Goal: Navigation & Orientation: Find specific page/section

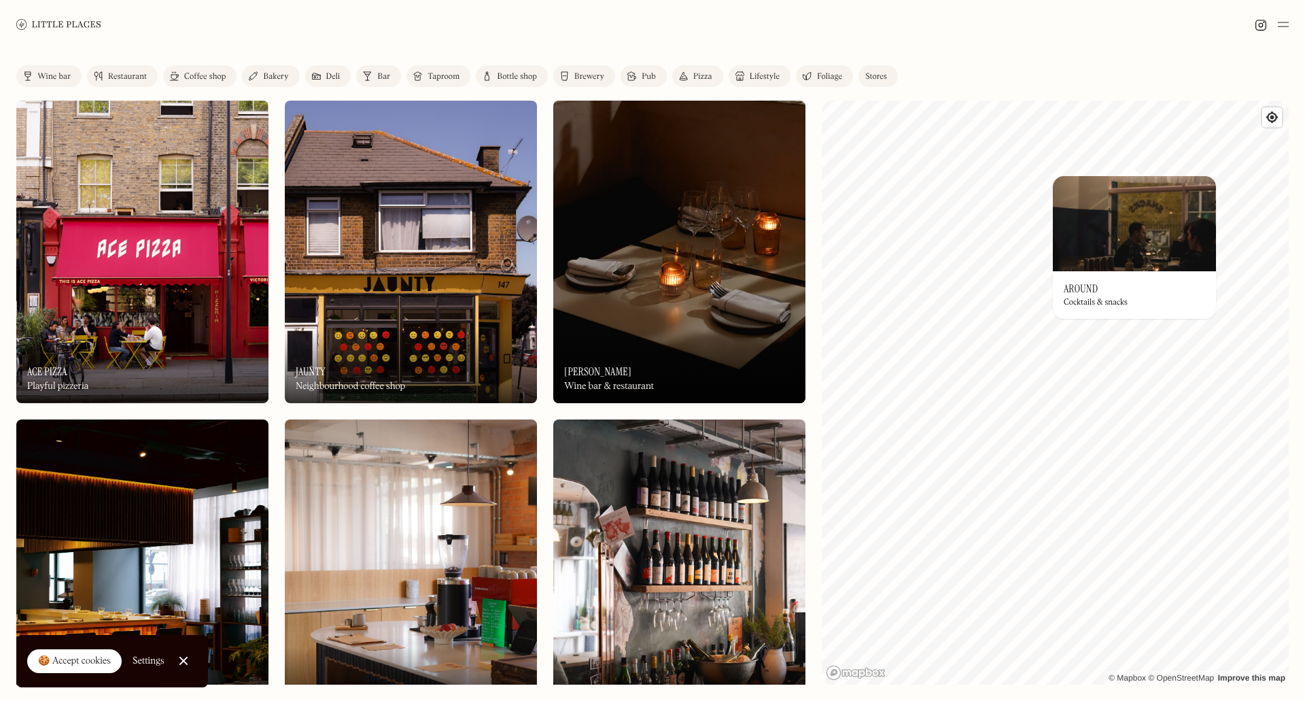
click at [1158, 296] on div "© Mapbox © OpenStreetMap Improve this map On Our Radar Around Cocktails & snack…" at bounding box center [1055, 393] width 467 height 584
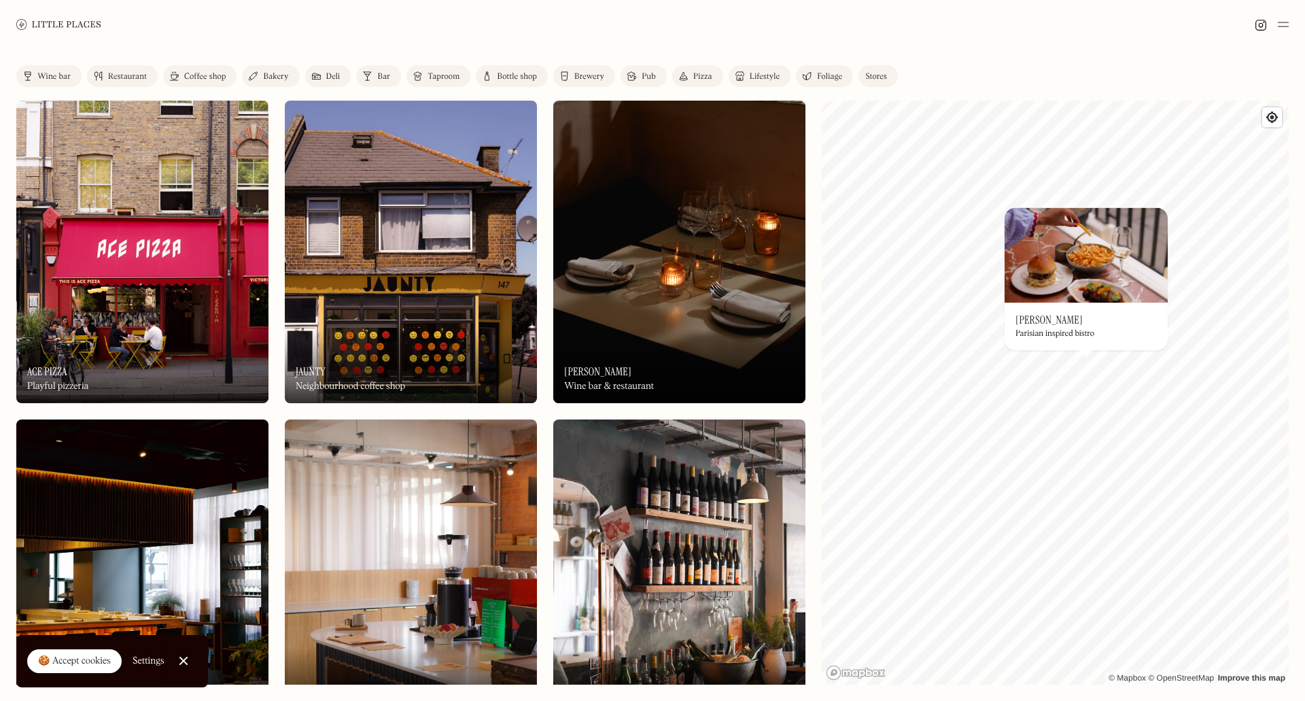
click at [63, 77] on div "Wine bar" at bounding box center [53, 77] width 33 height 8
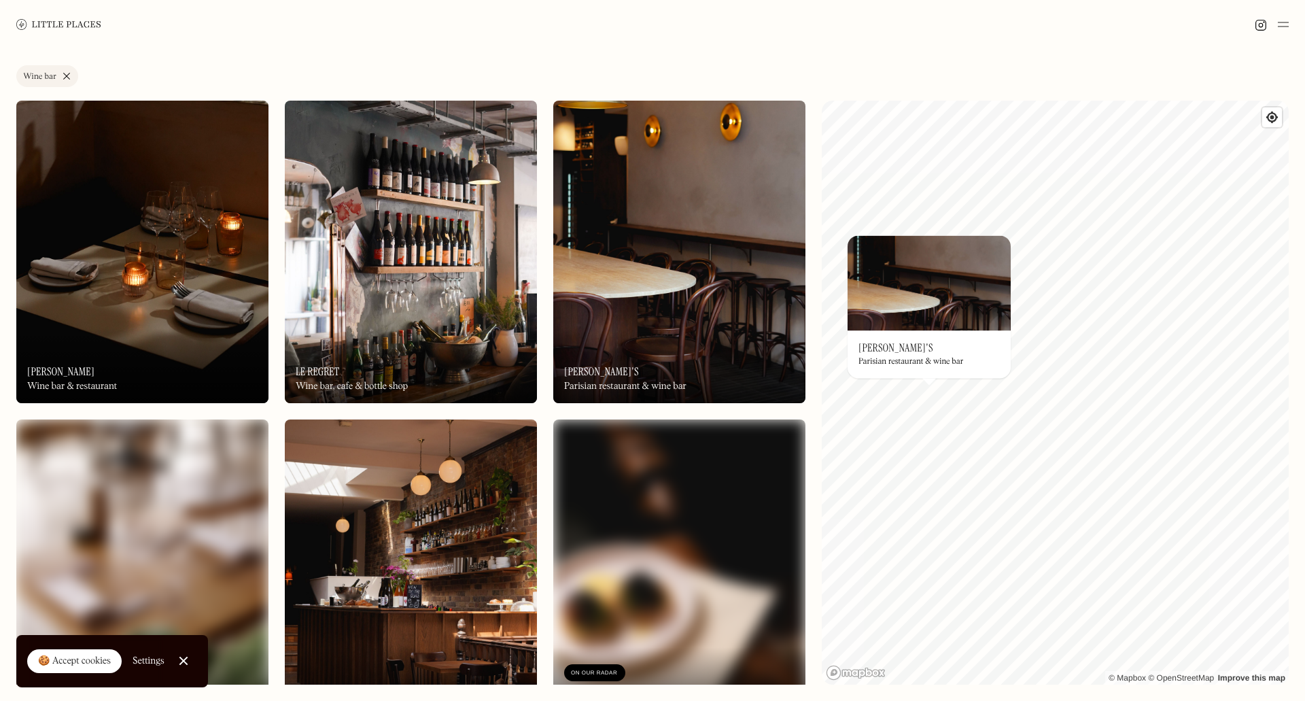
click at [10, 222] on div "Label Wine bar Wine bar Restaurant Coffee shop Bakery Deli Bar Taproom Bottle s…" at bounding box center [652, 375] width 1305 height 652
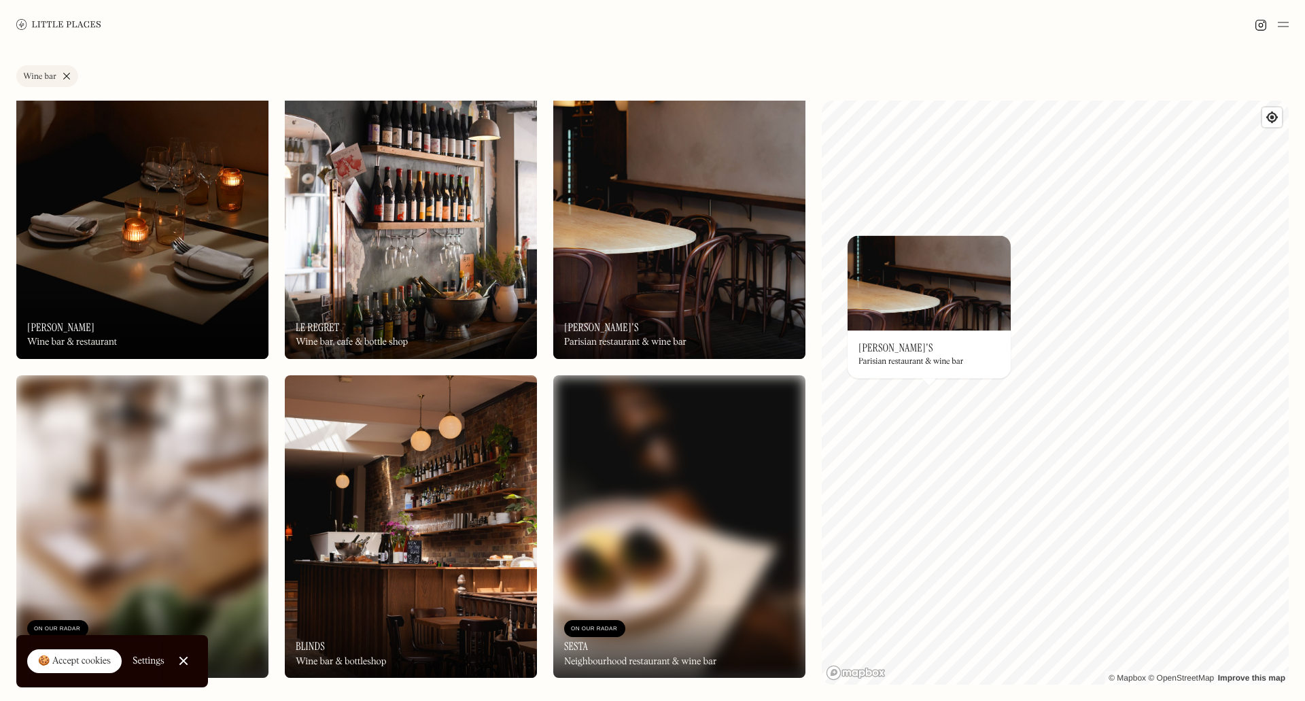
scroll to position [68, 0]
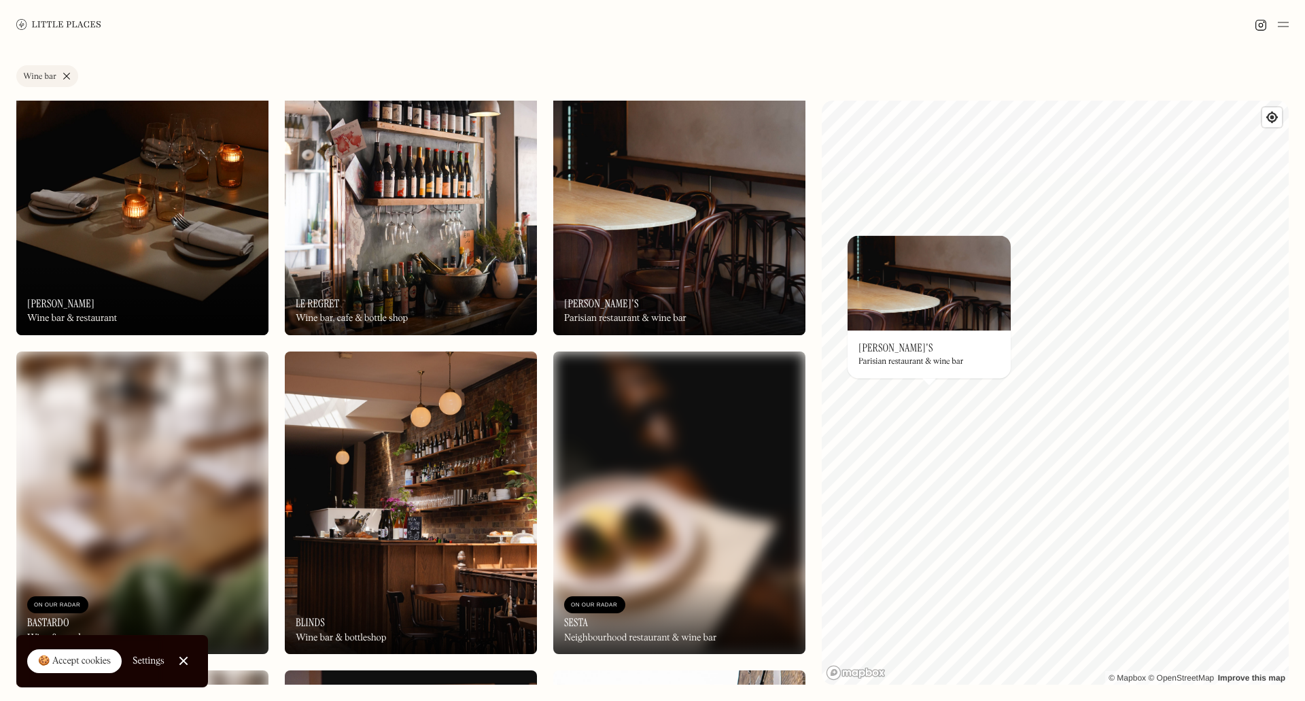
click at [445, 453] on img at bounding box center [411, 502] width 252 height 302
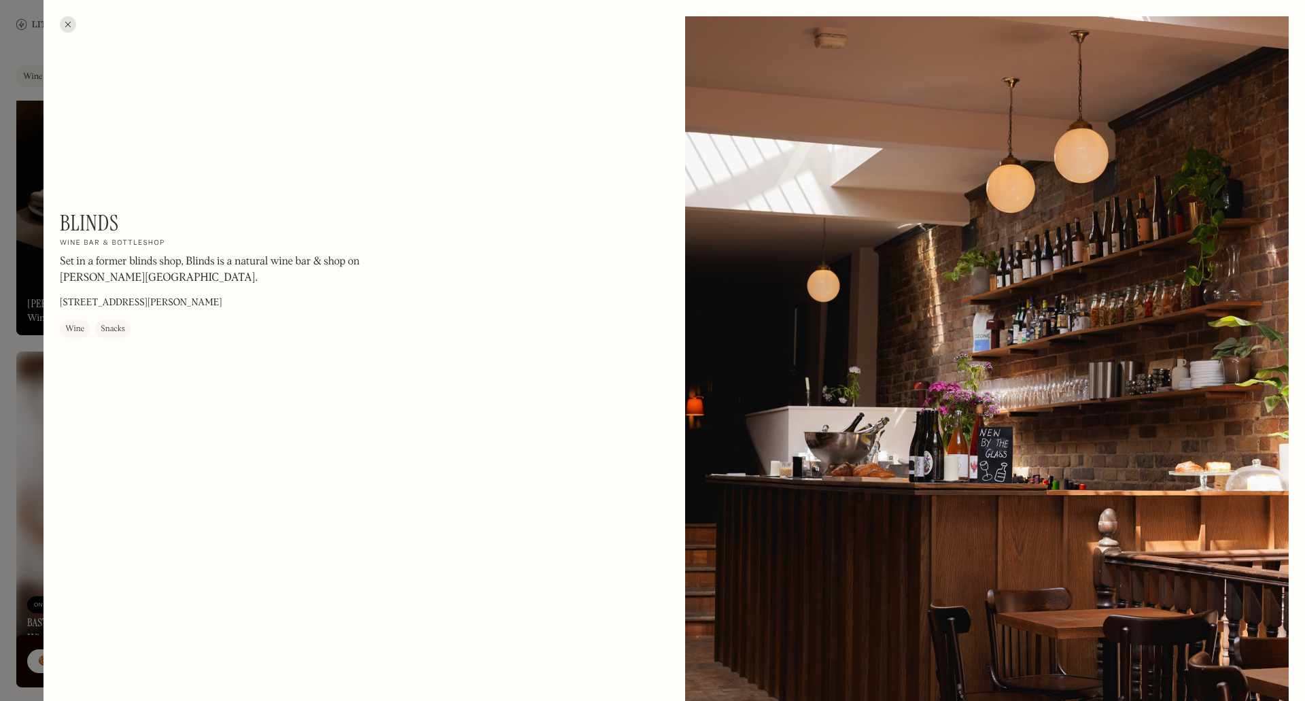
click at [73, 22] on div at bounding box center [68, 24] width 16 height 16
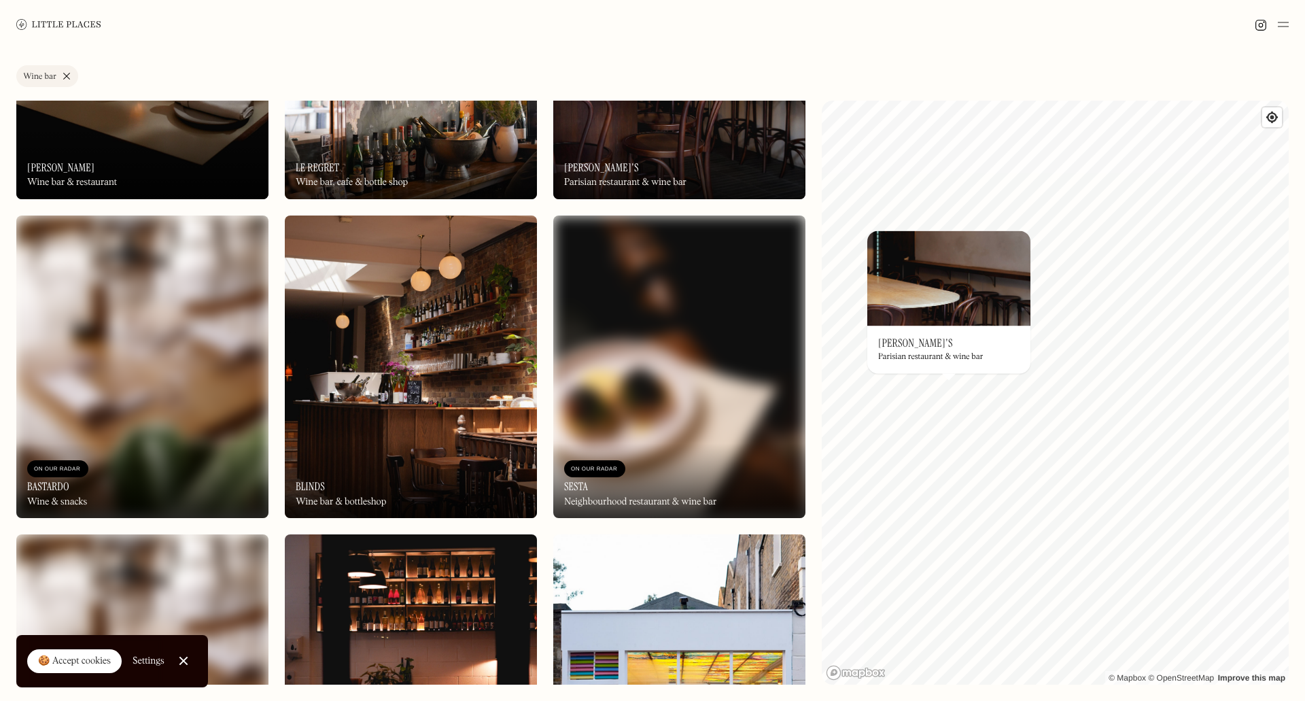
scroll to position [408, 0]
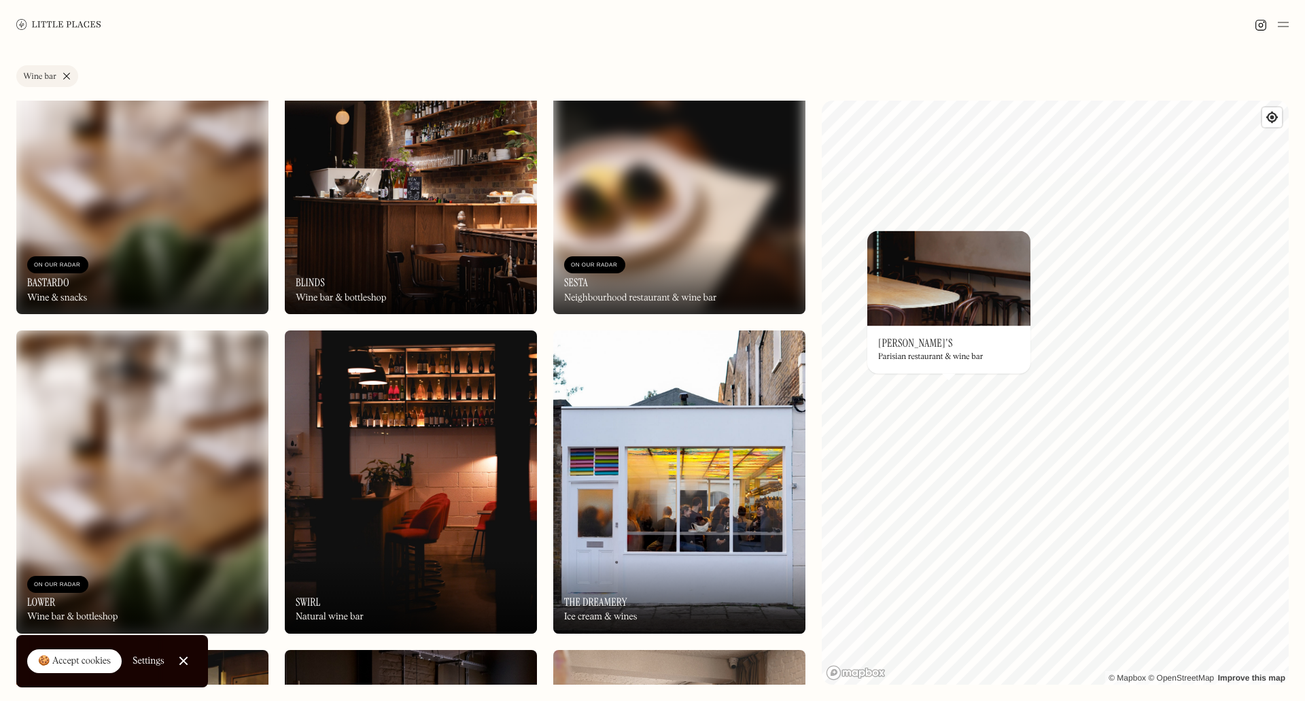
click at [367, 220] on img at bounding box center [411, 163] width 252 height 302
